Goal: Complete application form

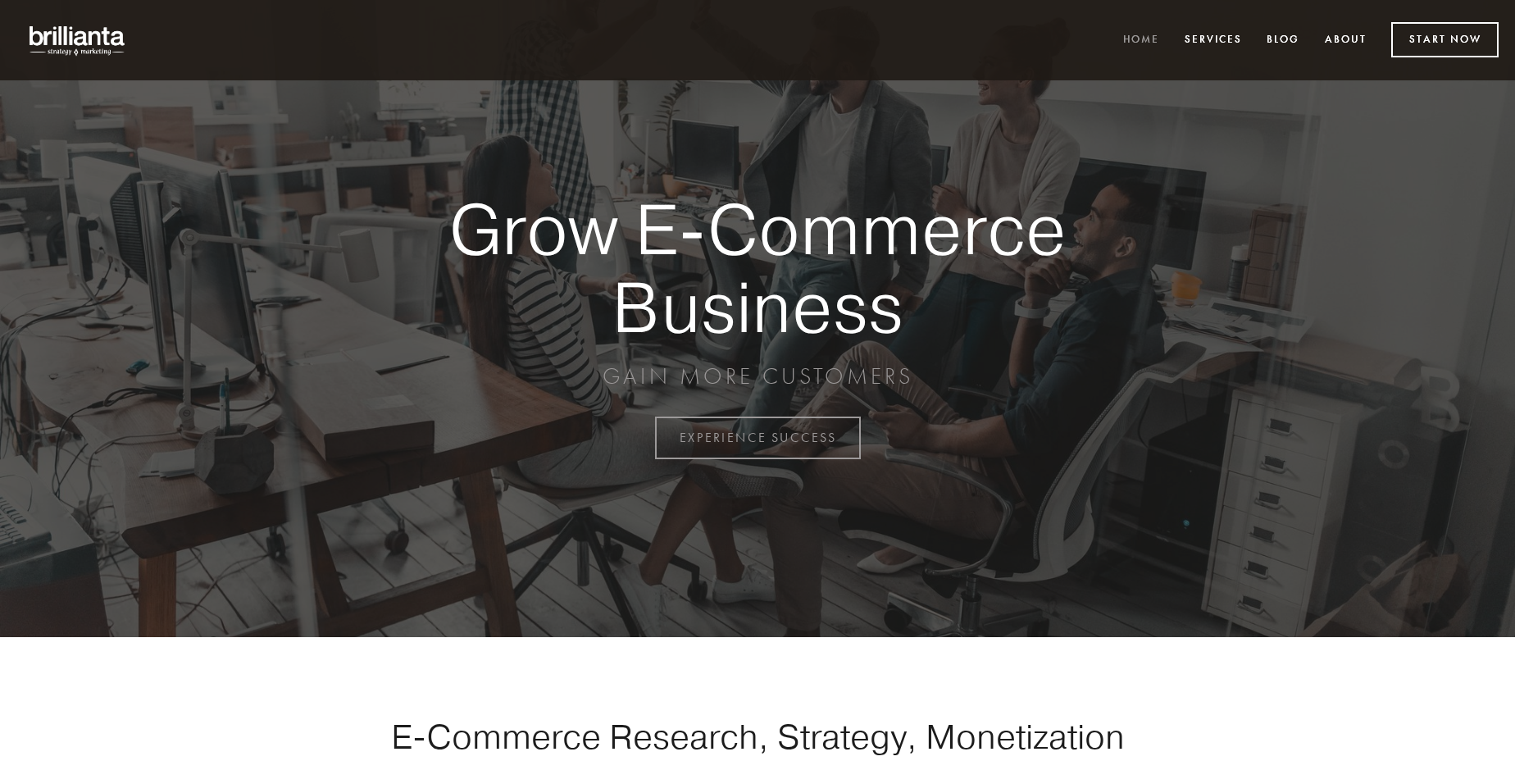
scroll to position [4299, 0]
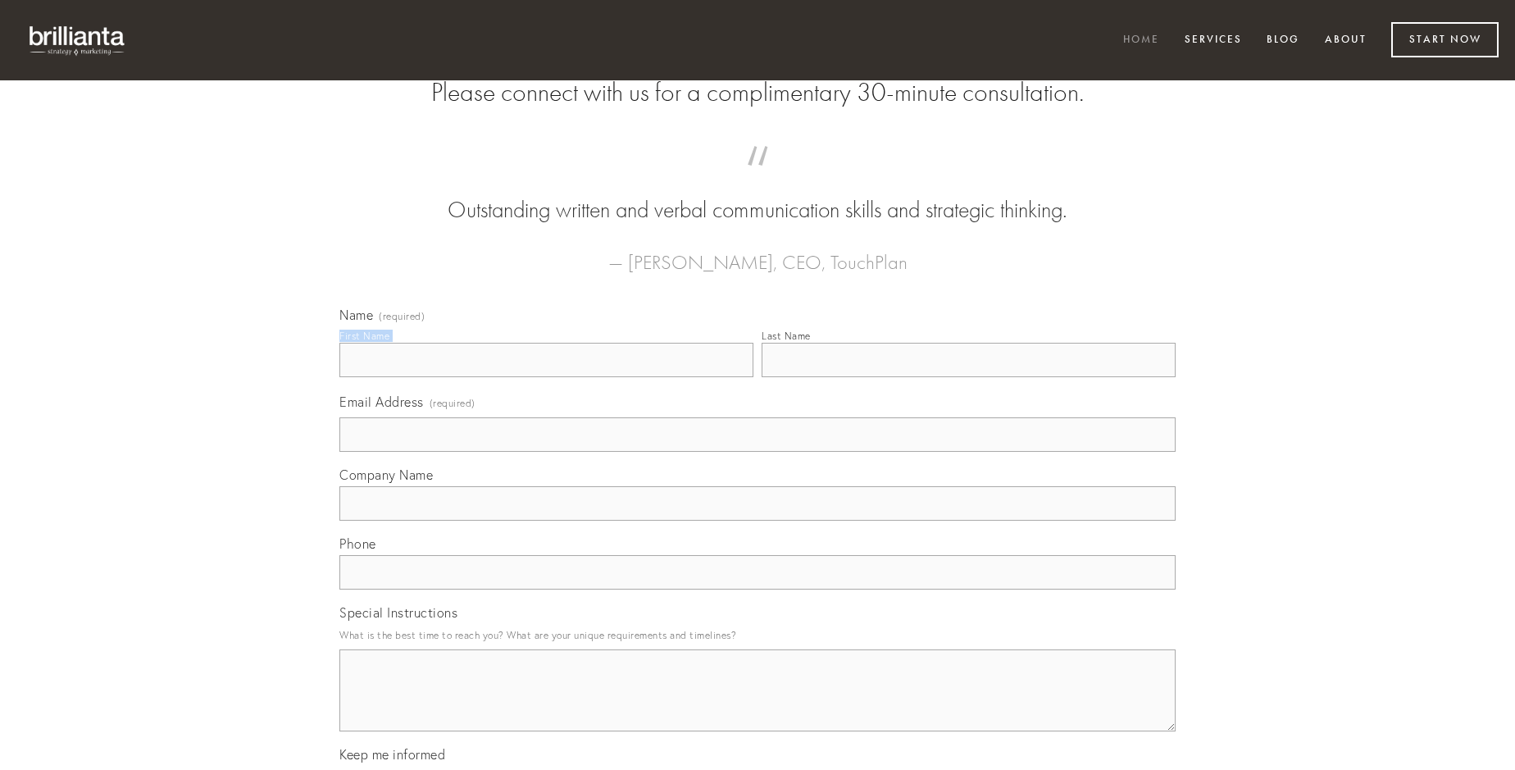
type input "[PERSON_NAME]"
click at [969, 377] on input "Last Name" at bounding box center [969, 360] width 414 height 34
type input "[PERSON_NAME]"
click at [758, 452] on input "Email Address (required)" at bounding box center [758, 434] width 836 height 34
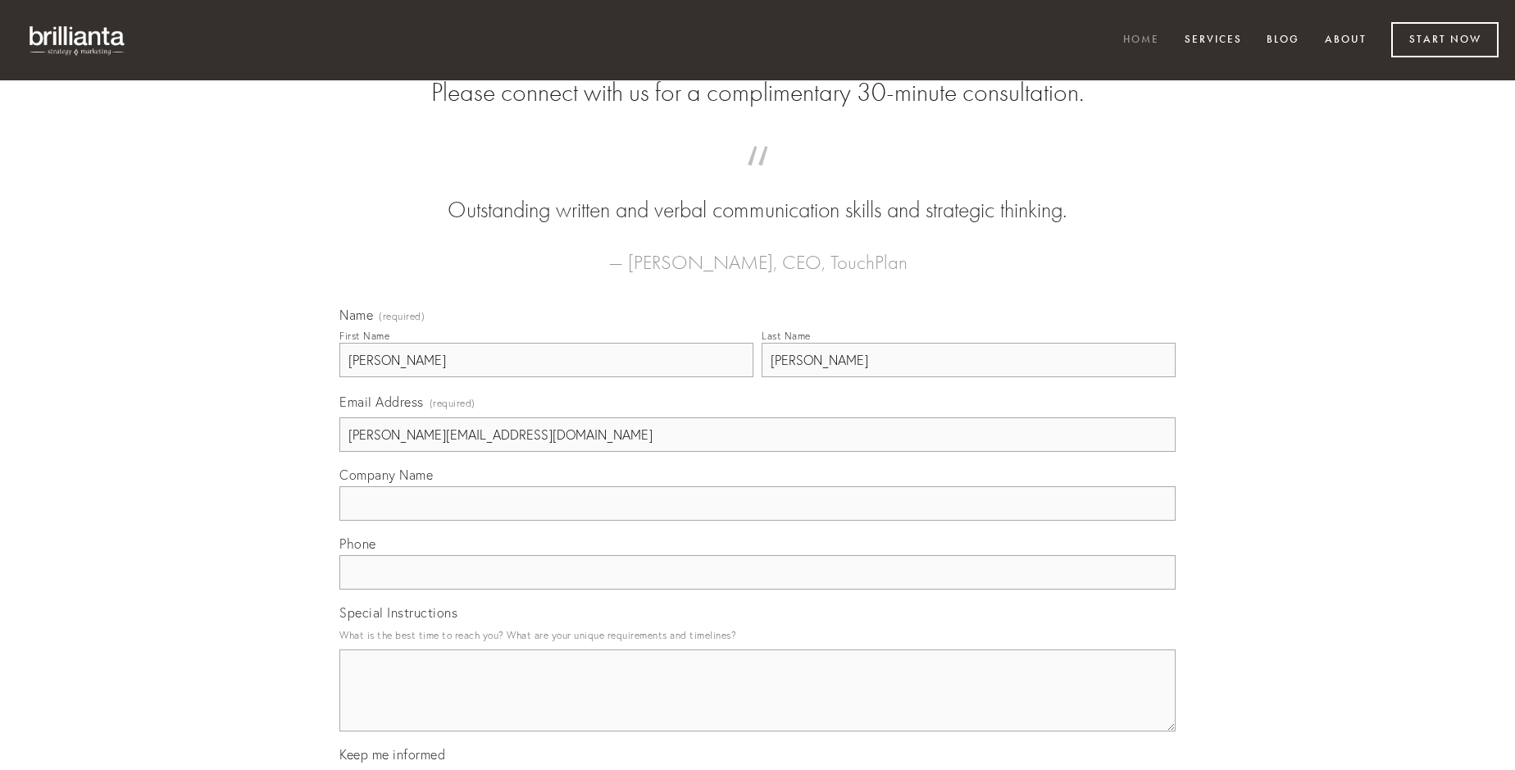
type input "[PERSON_NAME][EMAIL_ADDRESS][DOMAIN_NAME]"
click at [758, 521] on input "Company Name" at bounding box center [758, 503] width 836 height 34
type input "succurro"
click at [758, 590] on input "text" at bounding box center [758, 572] width 836 height 34
click at [758, 705] on textarea "Special Instructions" at bounding box center [758, 690] width 836 height 82
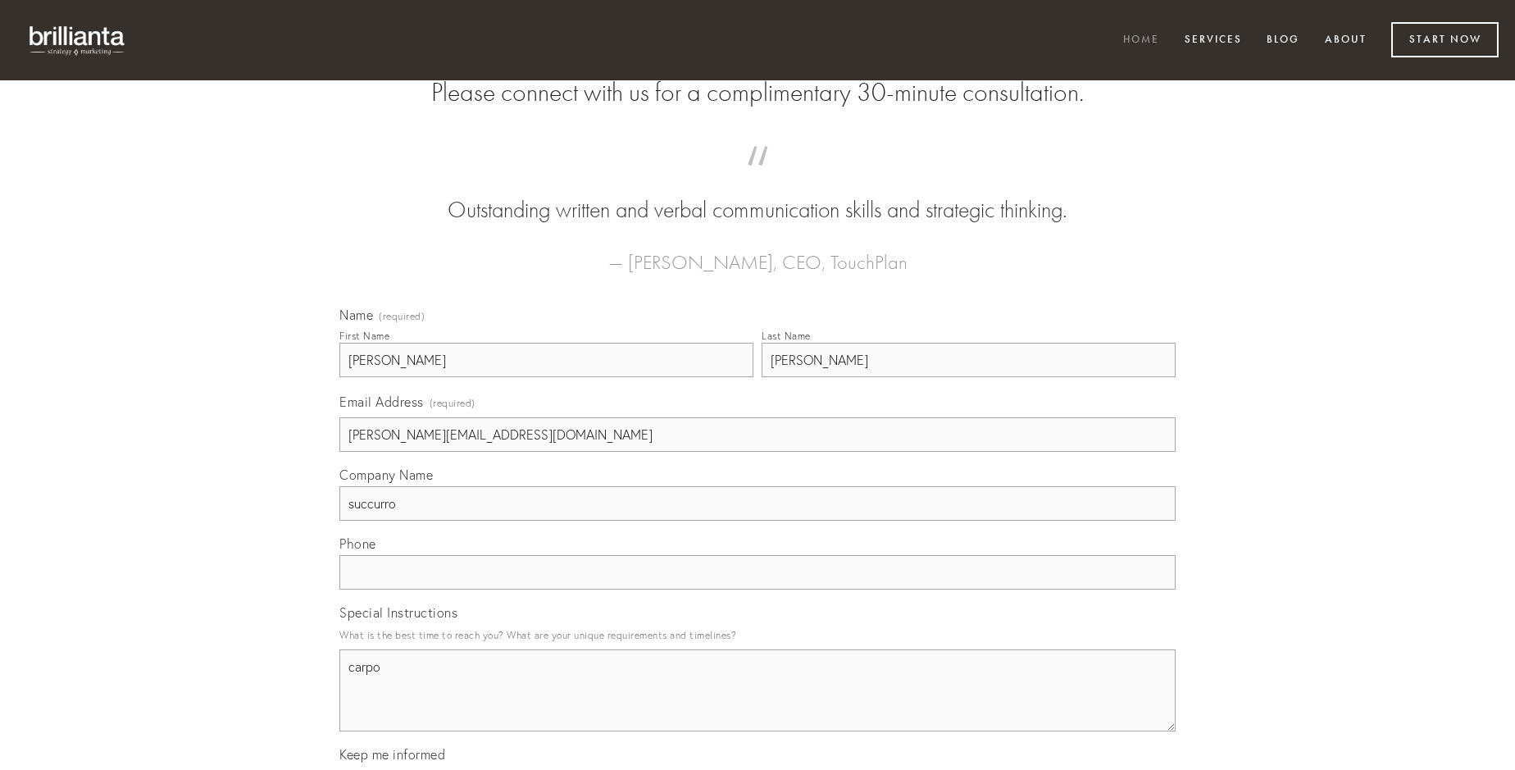
type textarea "carpo"
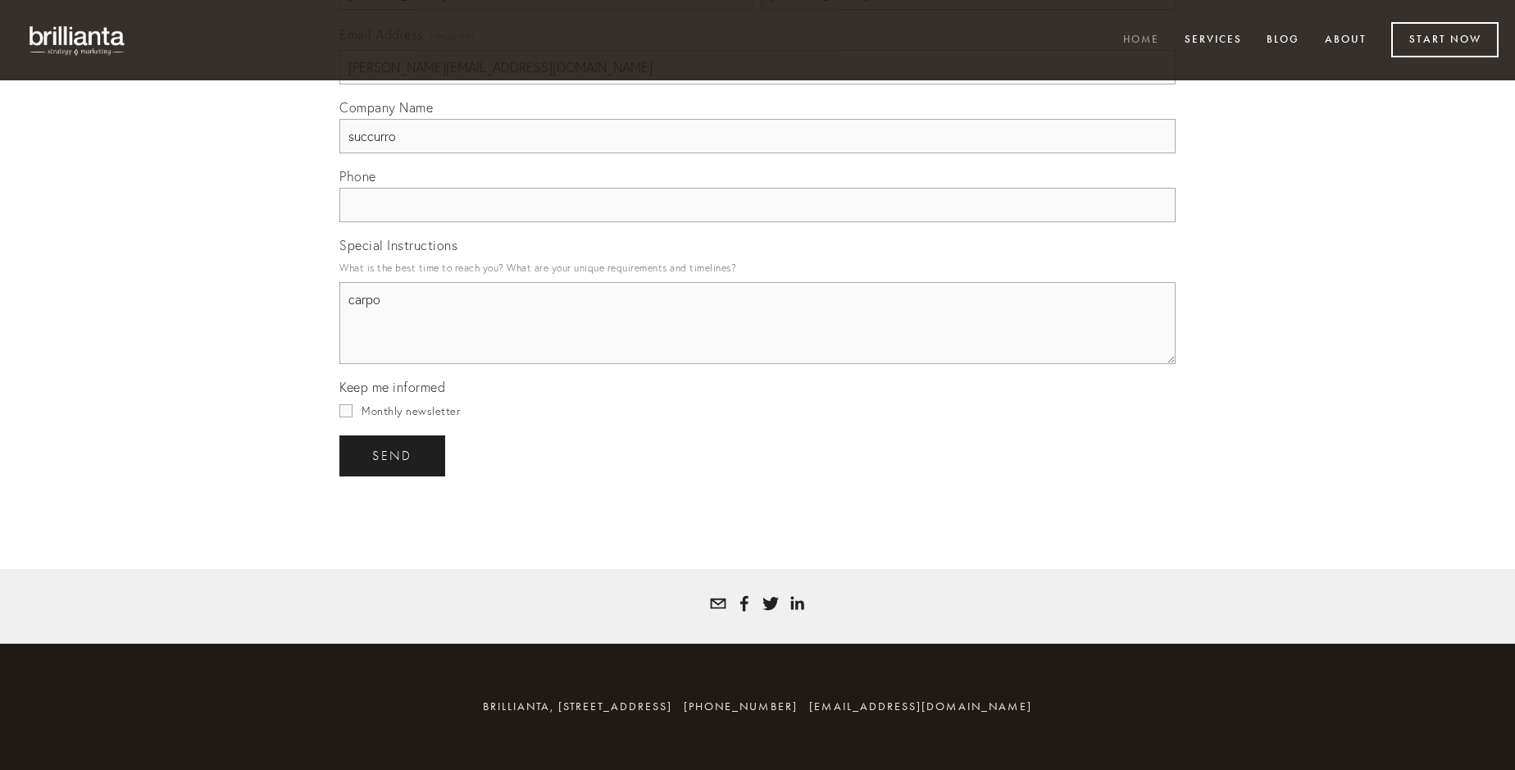
click at [394, 455] on span "send" at bounding box center [392, 456] width 40 height 15
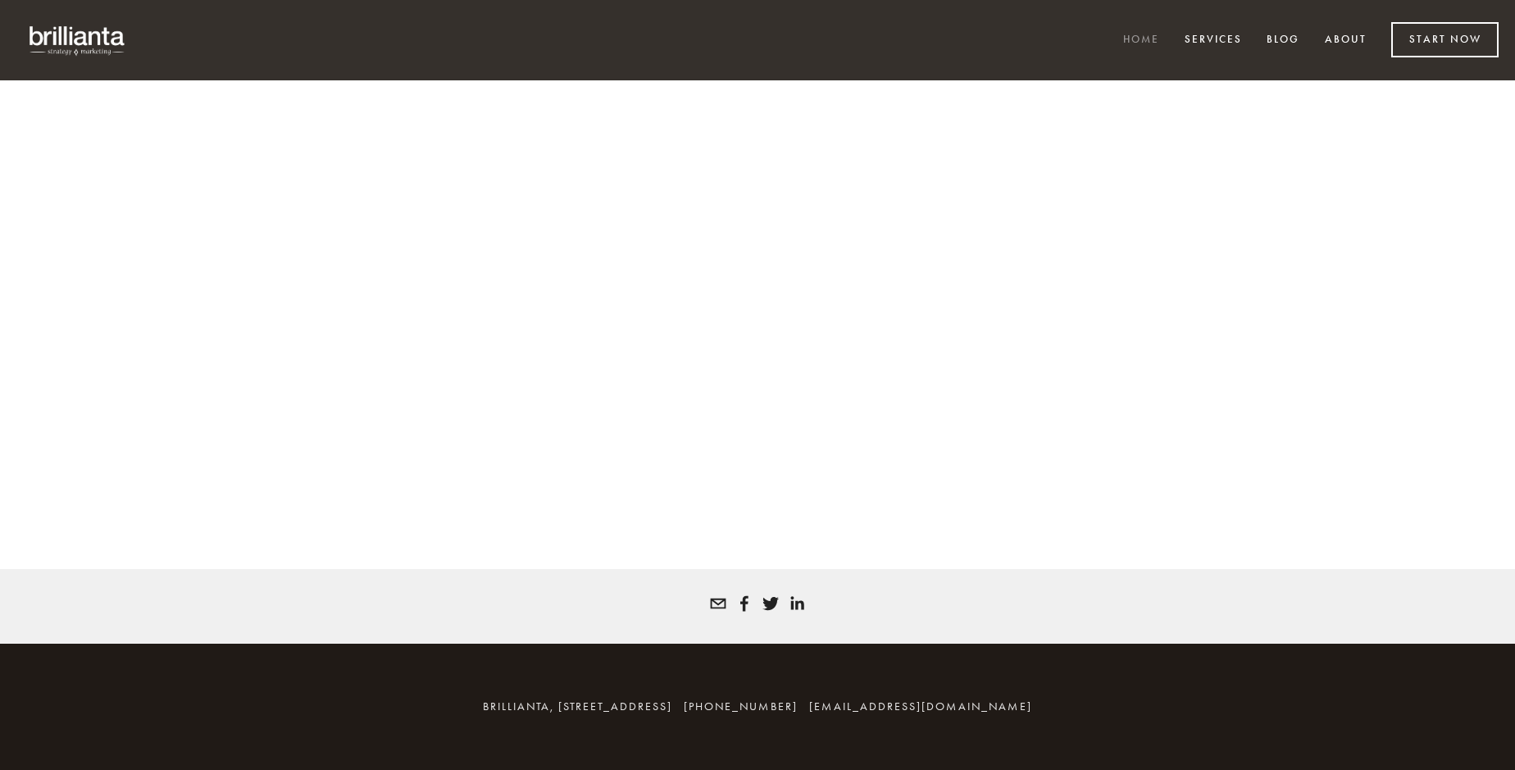
scroll to position [4277, 0]
